Goal: Find contact information: Find contact information

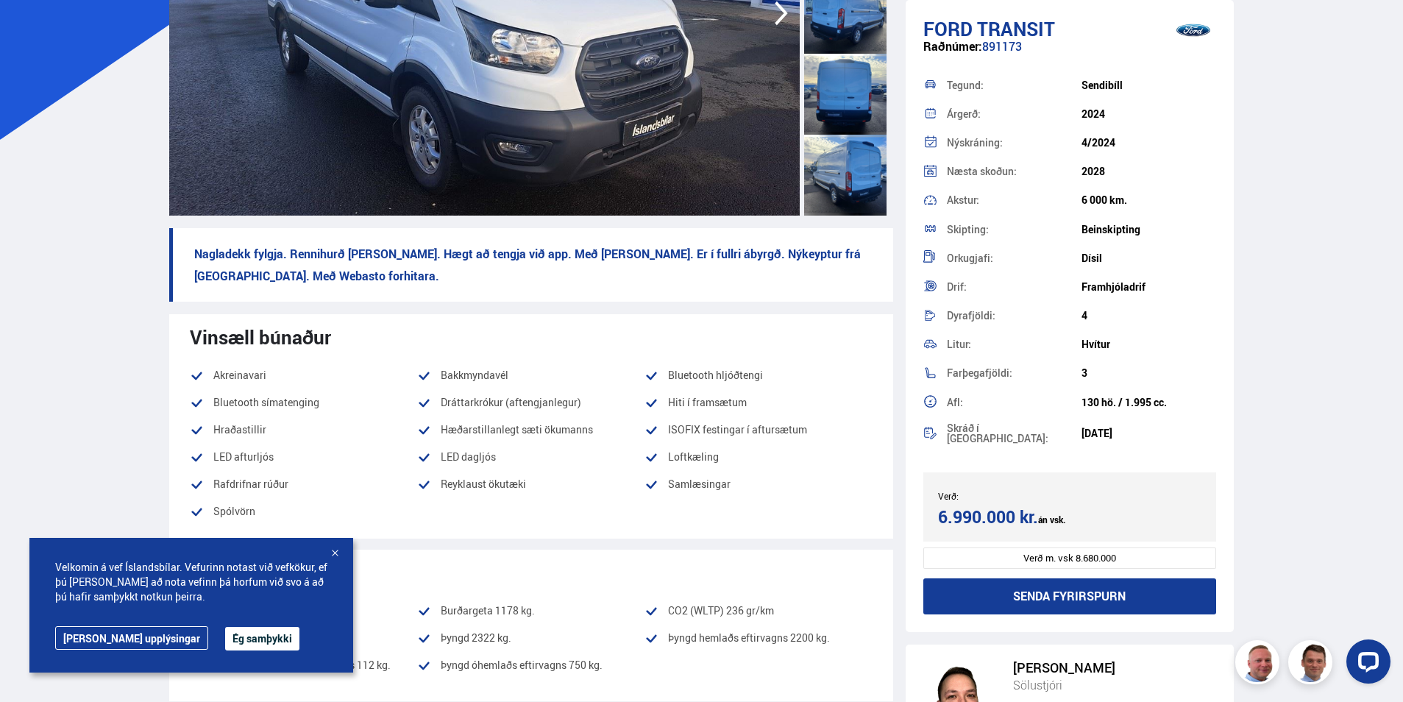
click at [335, 553] on div at bounding box center [334, 554] width 15 height 15
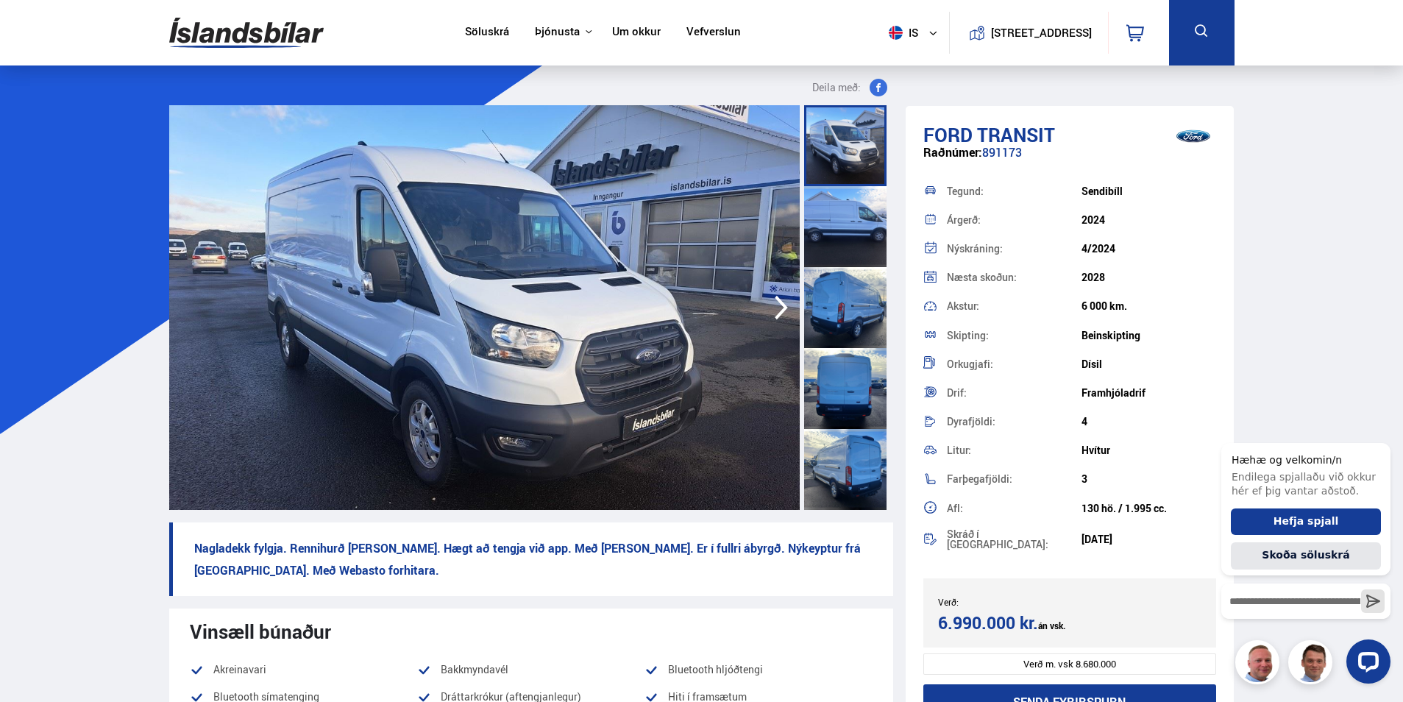
click at [641, 26] on link "Um okkur" at bounding box center [636, 32] width 49 height 15
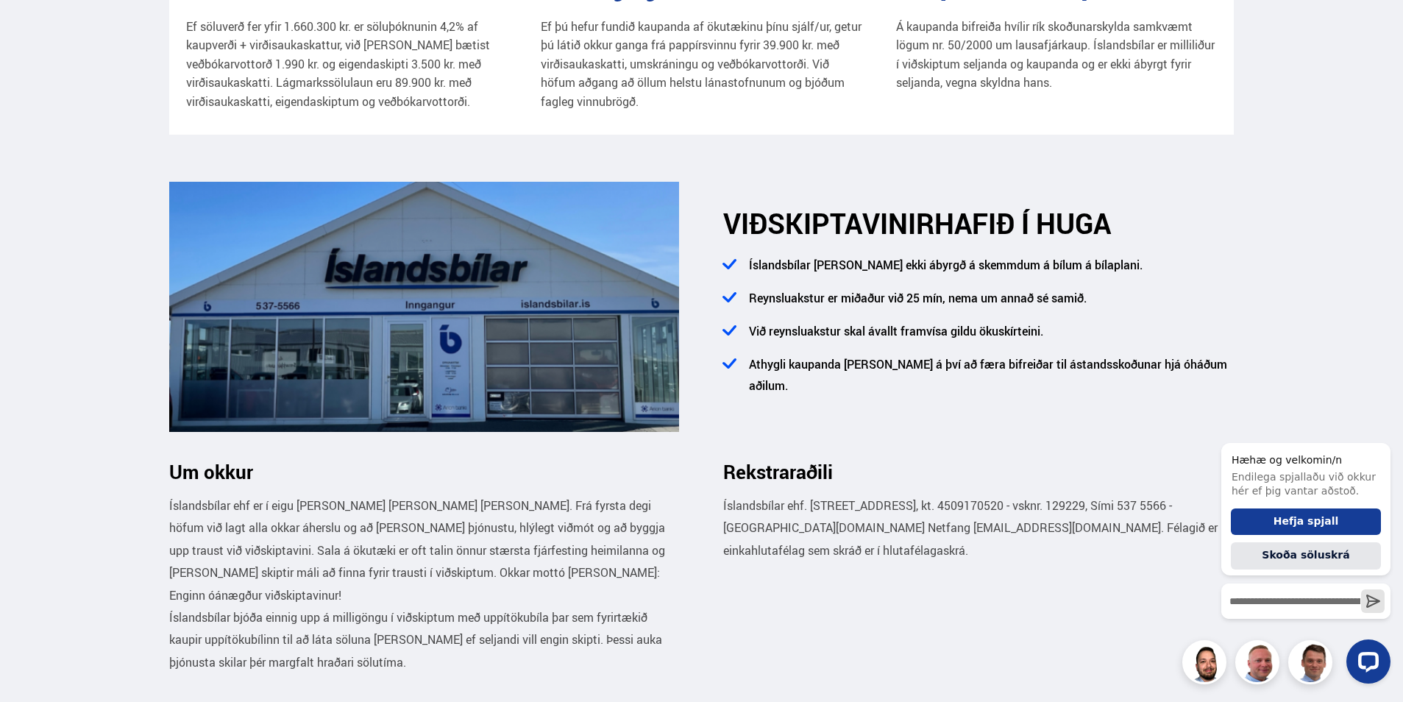
scroll to position [441, 0]
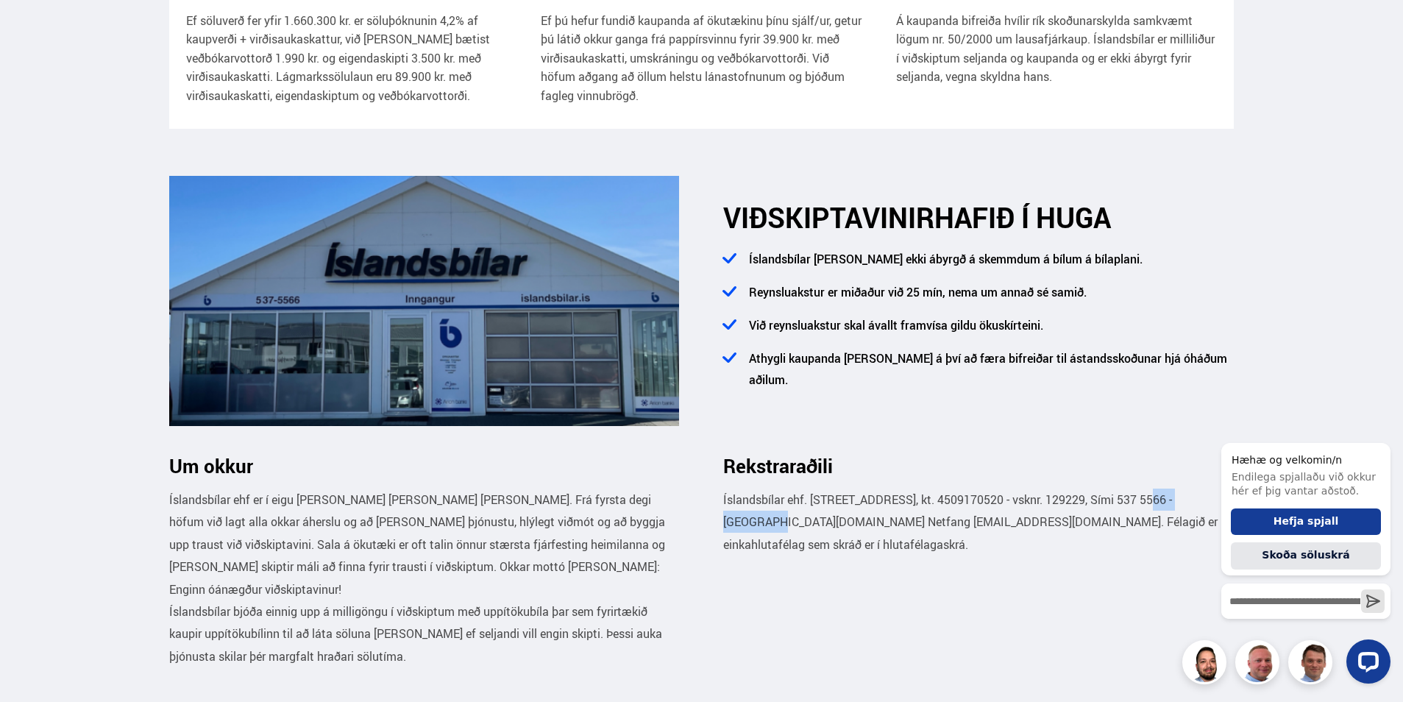
drag, startPoint x: 1129, startPoint y: 499, endPoint x: 1206, endPoint y: 504, distance: 77.4
click at [1206, 504] on p "Íslandsbílar ehf. [STREET_ADDRESS], kt. 4509170520 - vsknr. 129229, Sími 537 55…" at bounding box center [978, 521] width 511 height 67
click at [1382, 424] on icon "Hide greeting" at bounding box center [1382, 431] width 18 height 18
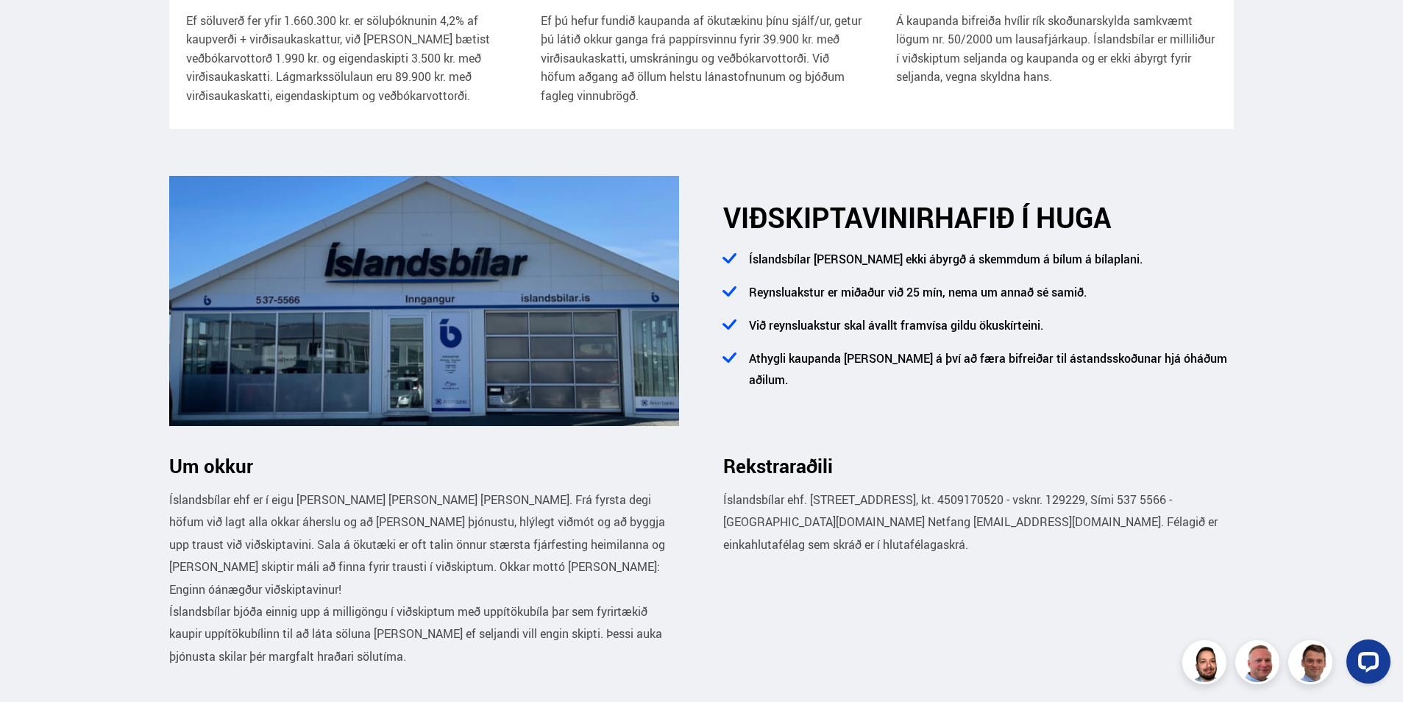
click at [1106, 552] on p "Íslandsbílar ehf. [STREET_ADDRESS], kt. 4509170520 - vsknr. 129229, Sími 537 55…" at bounding box center [978, 521] width 511 height 67
drag, startPoint x: 833, startPoint y: 541, endPoint x: 719, endPoint y: 499, distance: 122.2
click at [719, 499] on div "Rekstraraðili Íslandsbílar ehf. [STREET_ADDRESS], kt. 4509170520 - vsknr. 12922…" at bounding box center [967, 561] width 533 height 213
click at [908, 584] on div "Rekstraraðili Íslandsbílar ehf. [STREET_ADDRESS], kt. 4509170520 - vsknr. 12922…" at bounding box center [967, 561] width 533 height 213
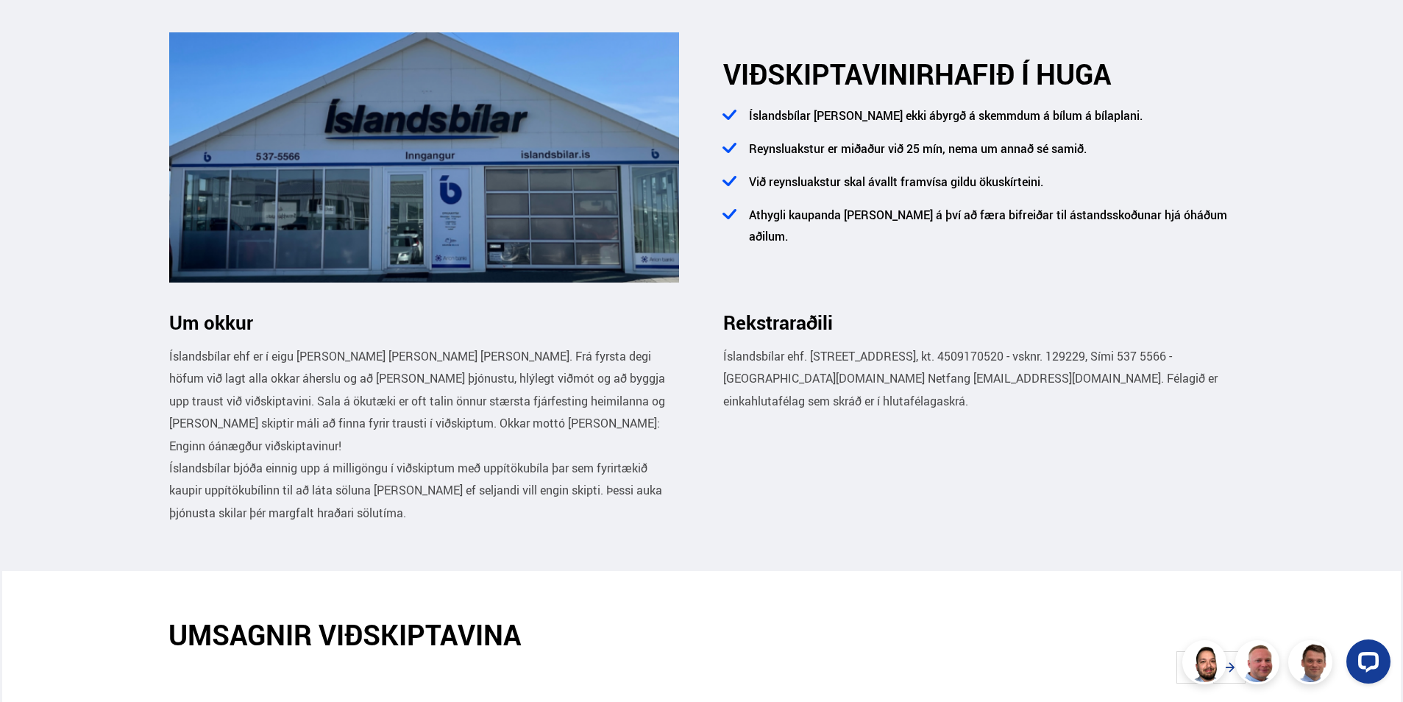
scroll to position [589, 0]
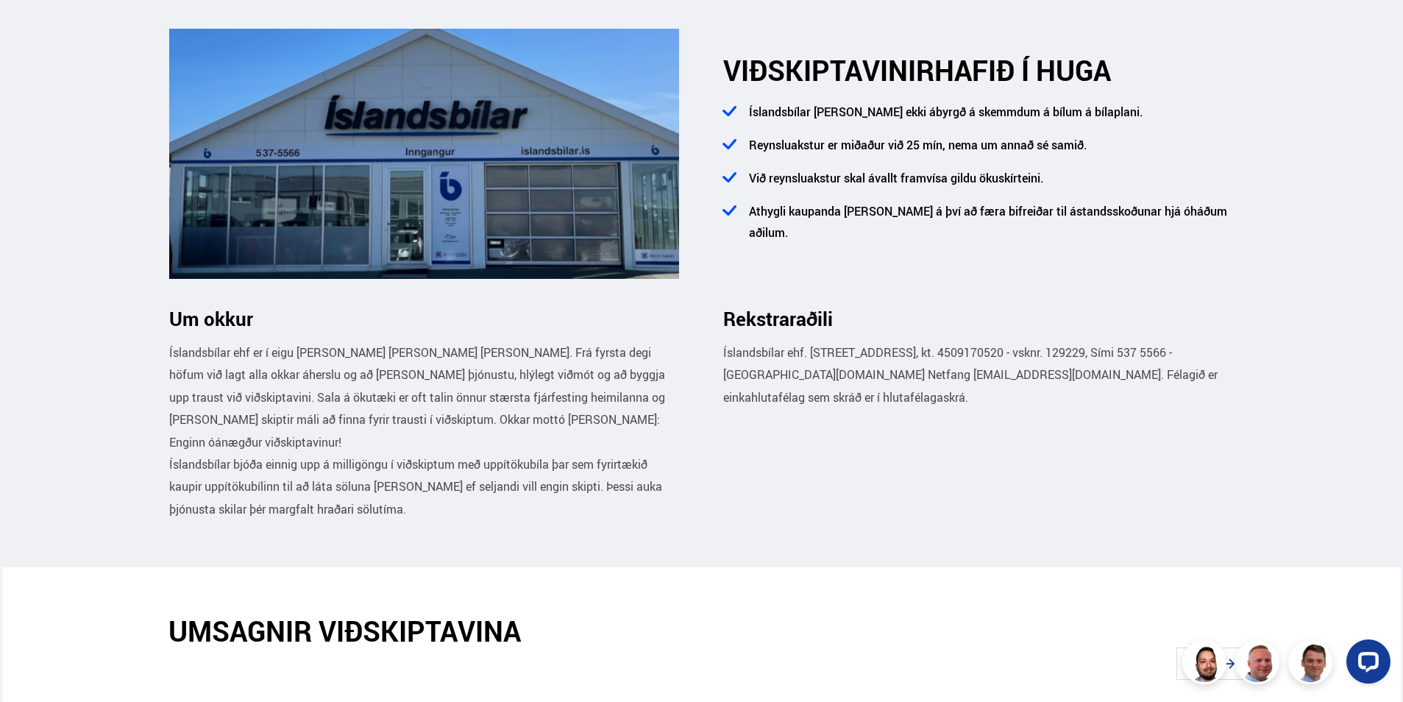
click at [422, 516] on p "Íslandsbílar bjóða einnig upp á milligöngu í viðskiptum með uppítökubíla þar se…" at bounding box center [424, 486] width 511 height 67
drag, startPoint x: 422, startPoint y: 516, endPoint x: 767, endPoint y: 510, distance: 345.8
click at [767, 510] on div "Rekstraraðili Íslandsbílar ehf. [STREET_ADDRESS], kt. 4509170520 - vsknr. 12922…" at bounding box center [967, 414] width 533 height 213
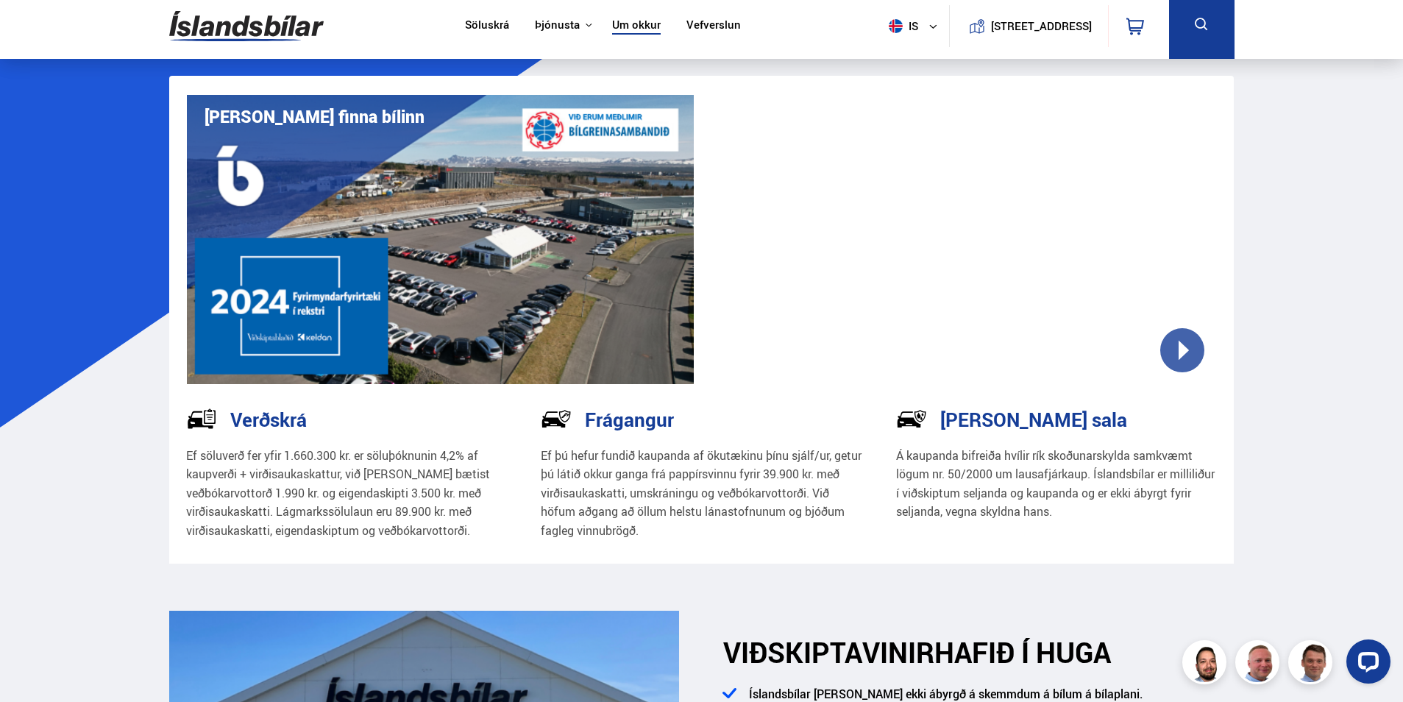
scroll to position [0, 0]
